Goal: Information Seeking & Learning: Learn about a topic

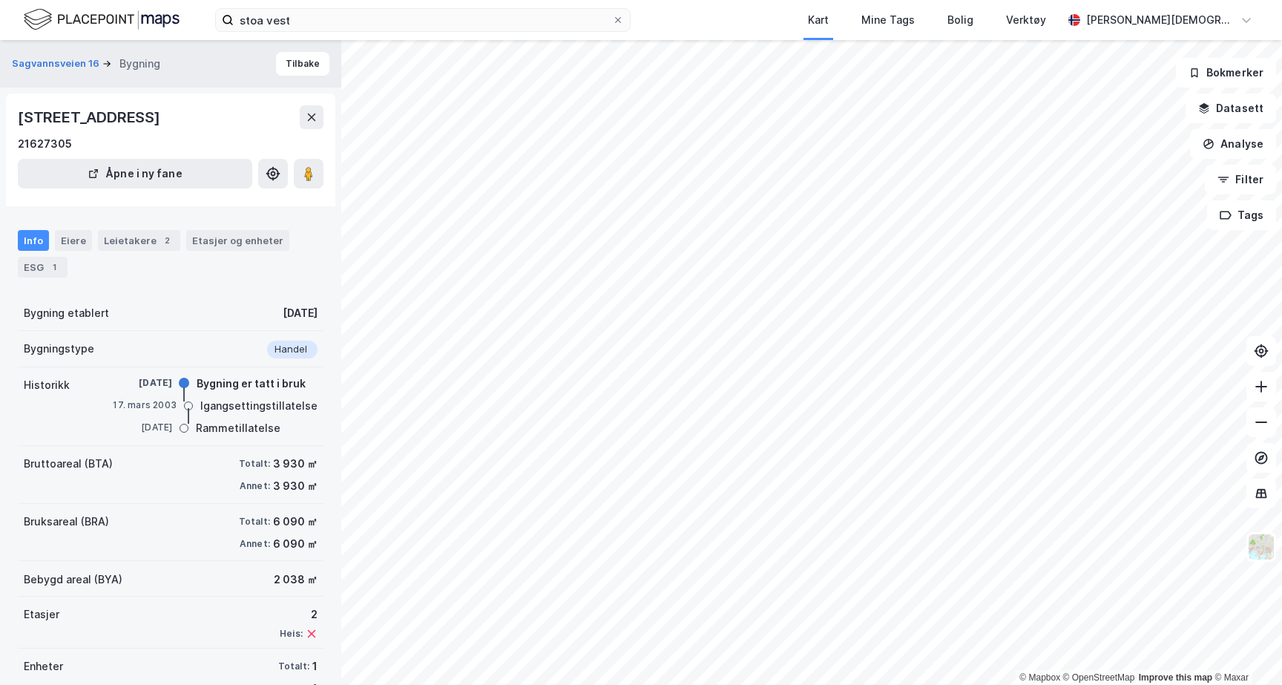
scroll to position [13, 0]
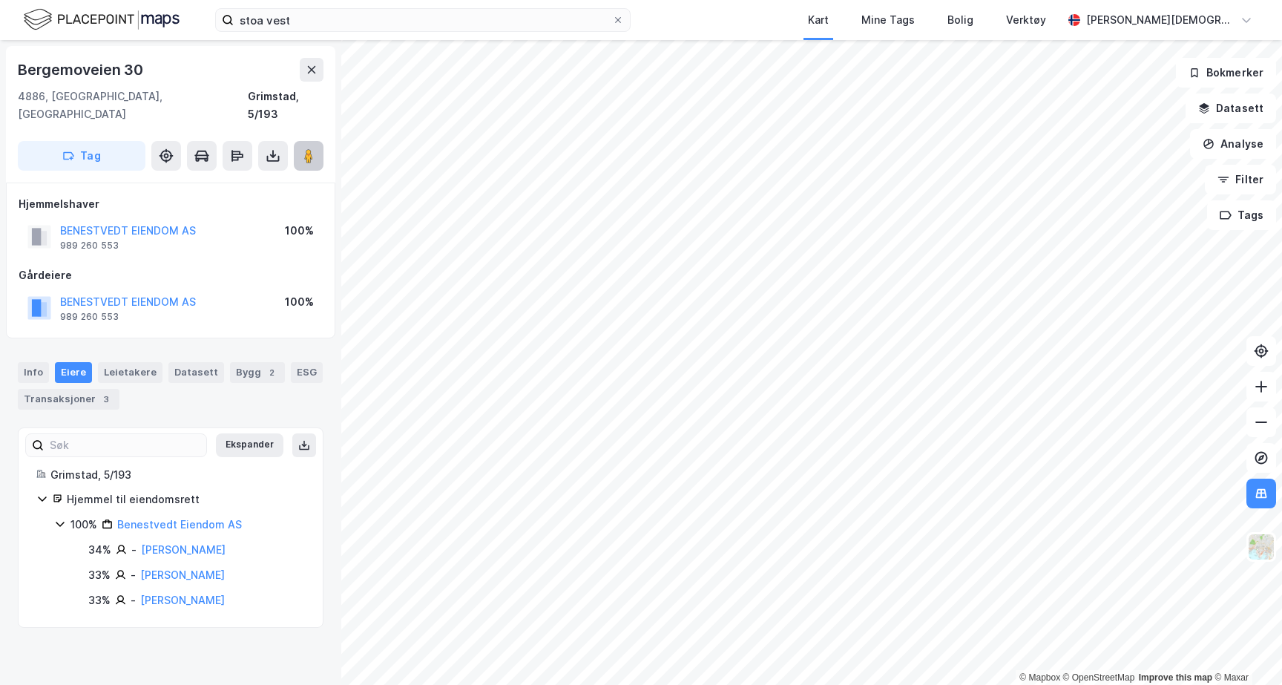
click at [310, 148] on image at bounding box center [308, 155] width 9 height 15
